Goal: Information Seeking & Learning: Learn about a topic

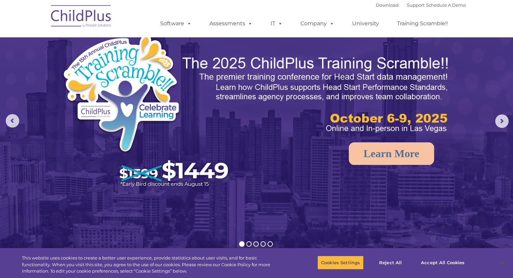
click at [73, 19] on img at bounding box center [81, 17] width 67 height 34
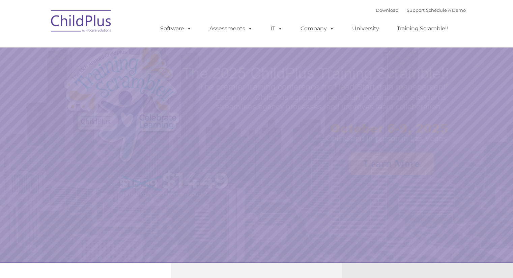
select select "MEDIUM"
